Goal: Navigation & Orientation: Go to known website

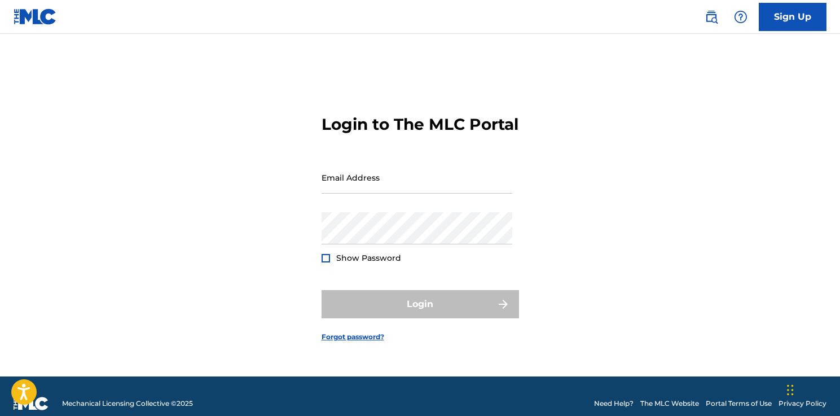
click at [439, 193] on input "Email Address" at bounding box center [416, 177] width 191 height 32
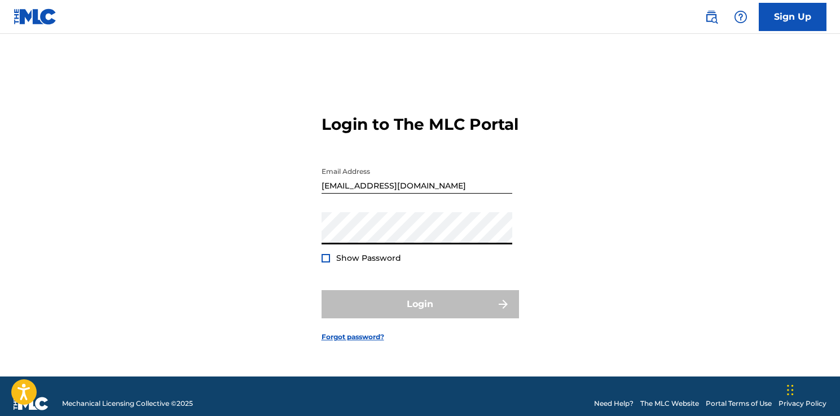
type input "[PERSON_NAME][EMAIL_ADDRESS][PERSON_NAME][DOMAIN_NAME]"
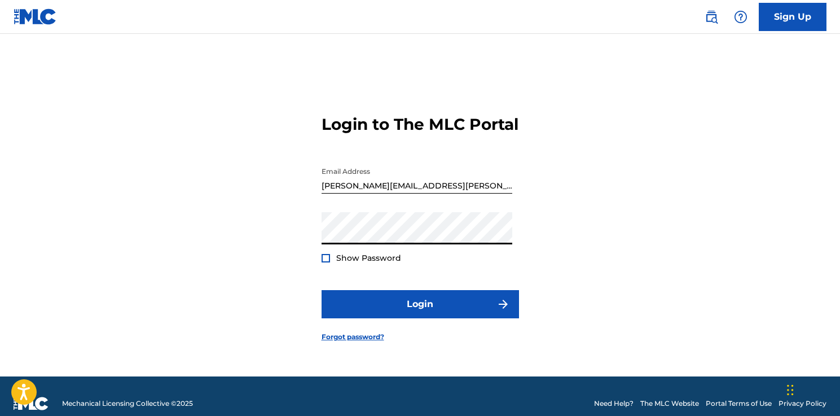
click at [369, 263] on span "Show Password" at bounding box center [368, 258] width 65 height 10
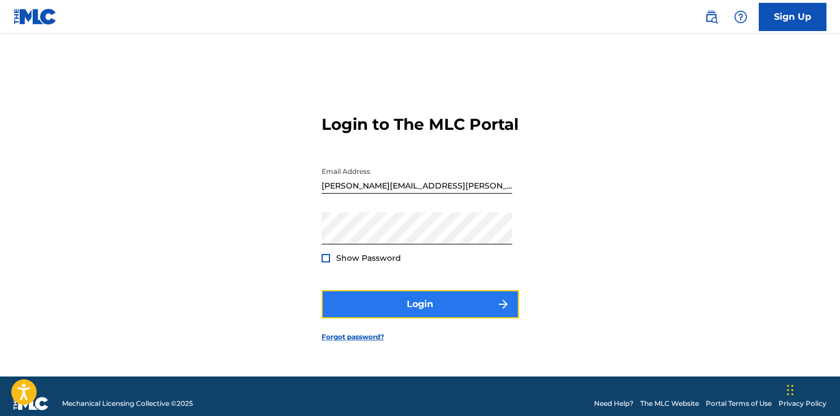
click at [401, 316] on button "Login" at bounding box center [419, 304] width 197 height 28
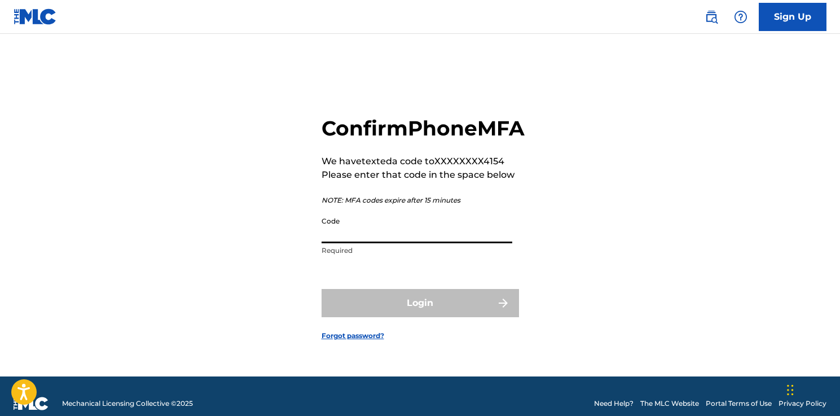
click at [411, 243] on input "Code" at bounding box center [416, 227] width 191 height 32
paste input "453129"
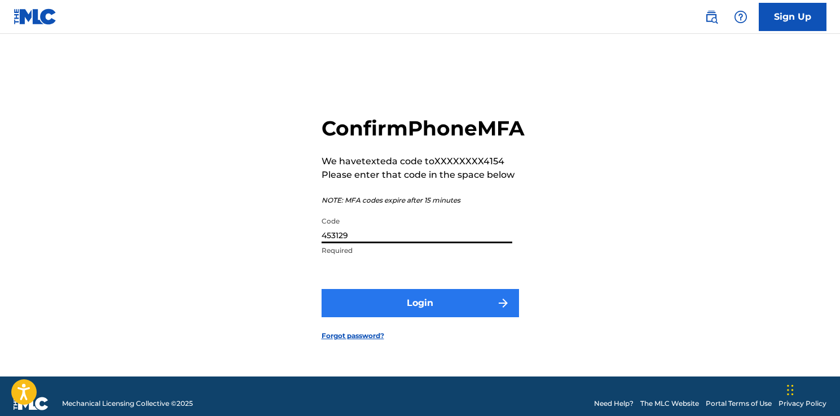
type input "453129"
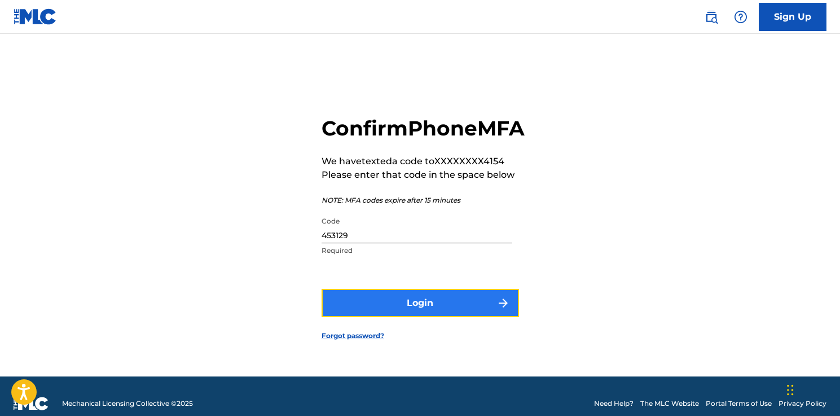
click at [409, 315] on button "Login" at bounding box center [419, 303] width 197 height 28
